Goal: Navigation & Orientation: Find specific page/section

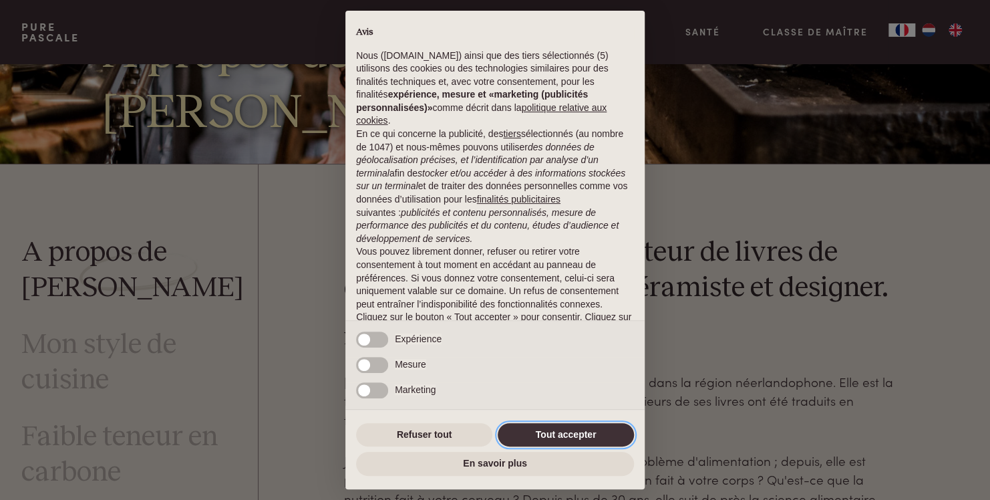
click at [556, 434] on button "Tout accepter" at bounding box center [566, 435] width 136 height 24
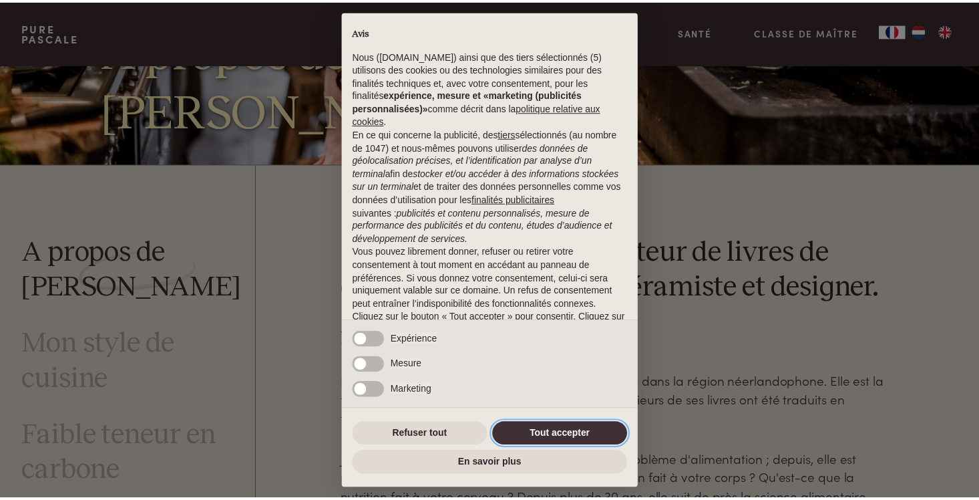
scroll to position [51, 0]
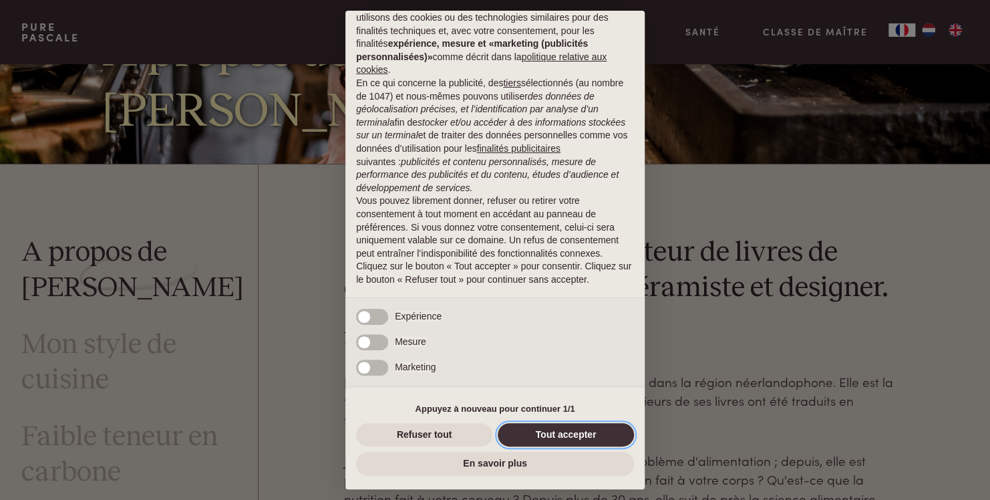
click at [562, 432] on button "Tout accepter" at bounding box center [566, 435] width 136 height 24
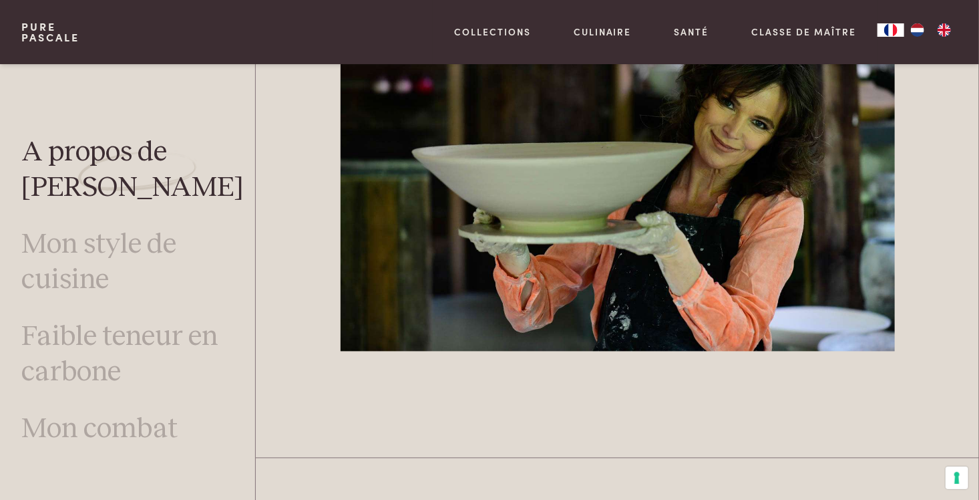
scroll to position [3807, 0]
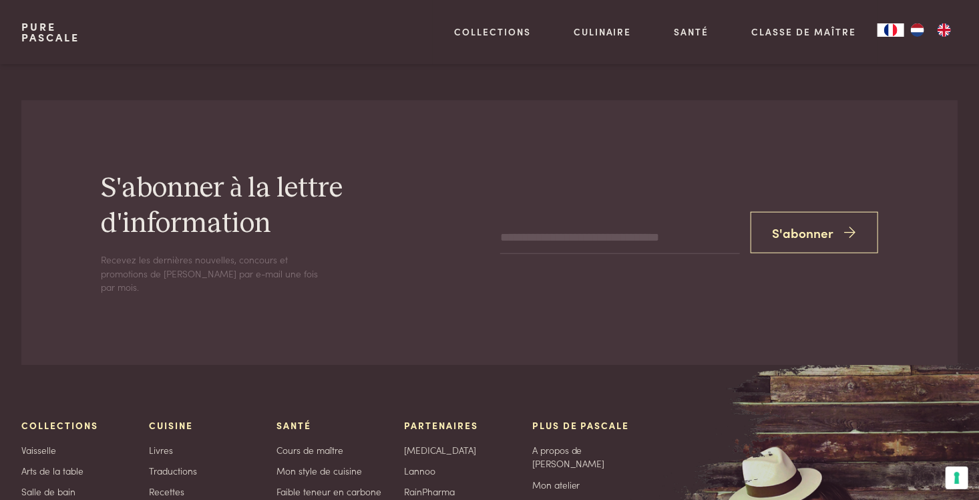
scroll to position [5477, 0]
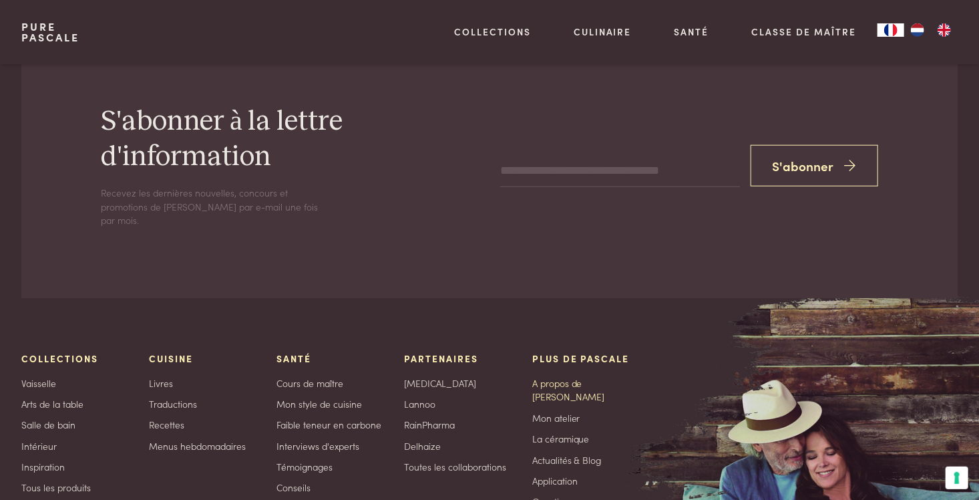
click at [564, 376] on link "A propos de [PERSON_NAME]" at bounding box center [585, 389] width 106 height 27
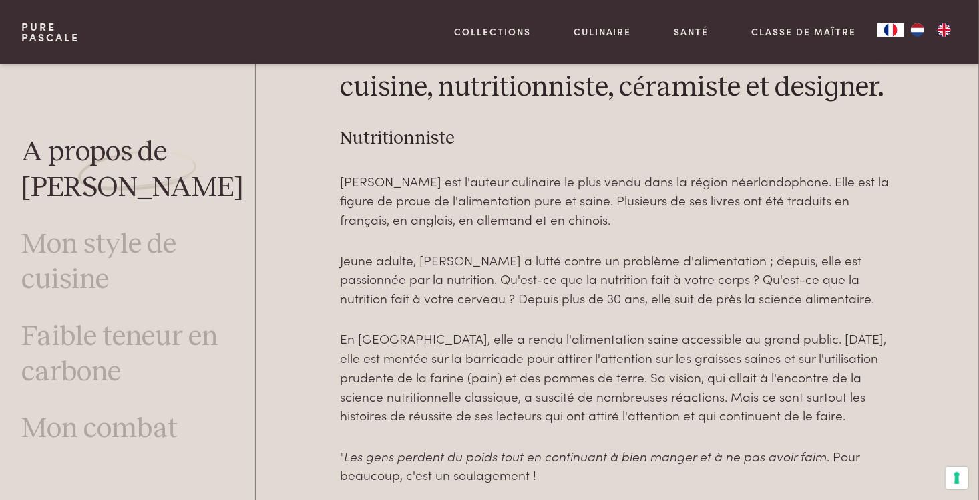
scroll to position [601, 0]
